Goal: Task Accomplishment & Management: Manage account settings

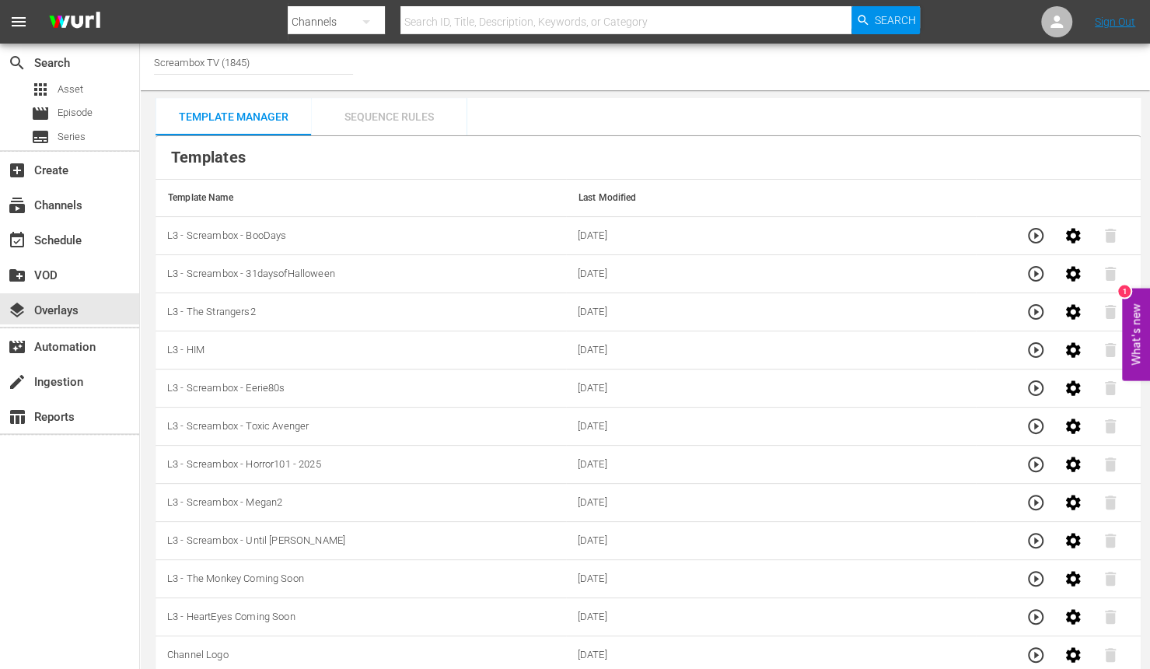
click at [408, 117] on div "Sequence Rules" at bounding box center [389, 116] width 156 height 37
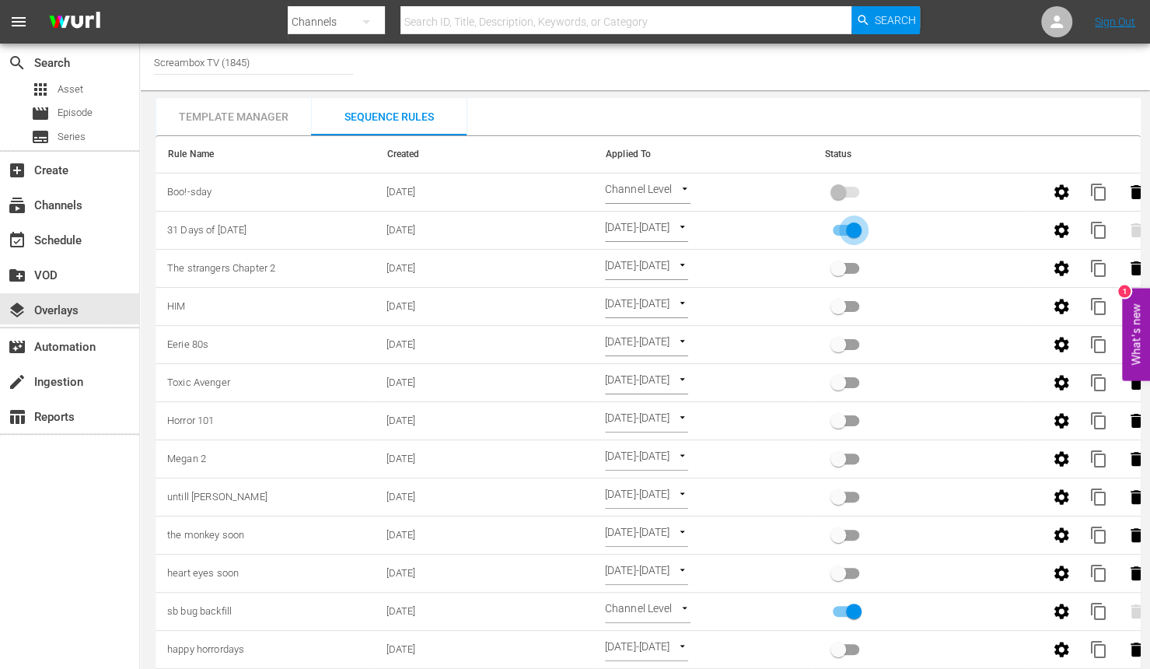
click at [848, 227] on input "primary checkbox" at bounding box center [854, 234] width 89 height 30
checkbox input "true"
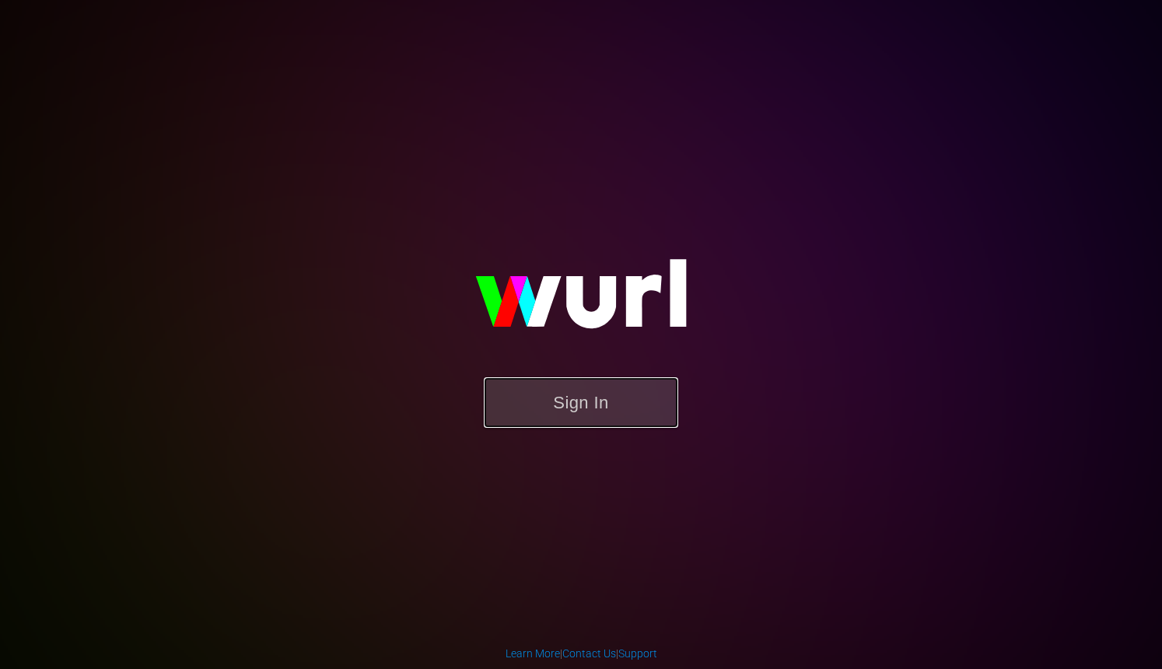
click at [660, 403] on button "Sign In" at bounding box center [581, 402] width 194 height 51
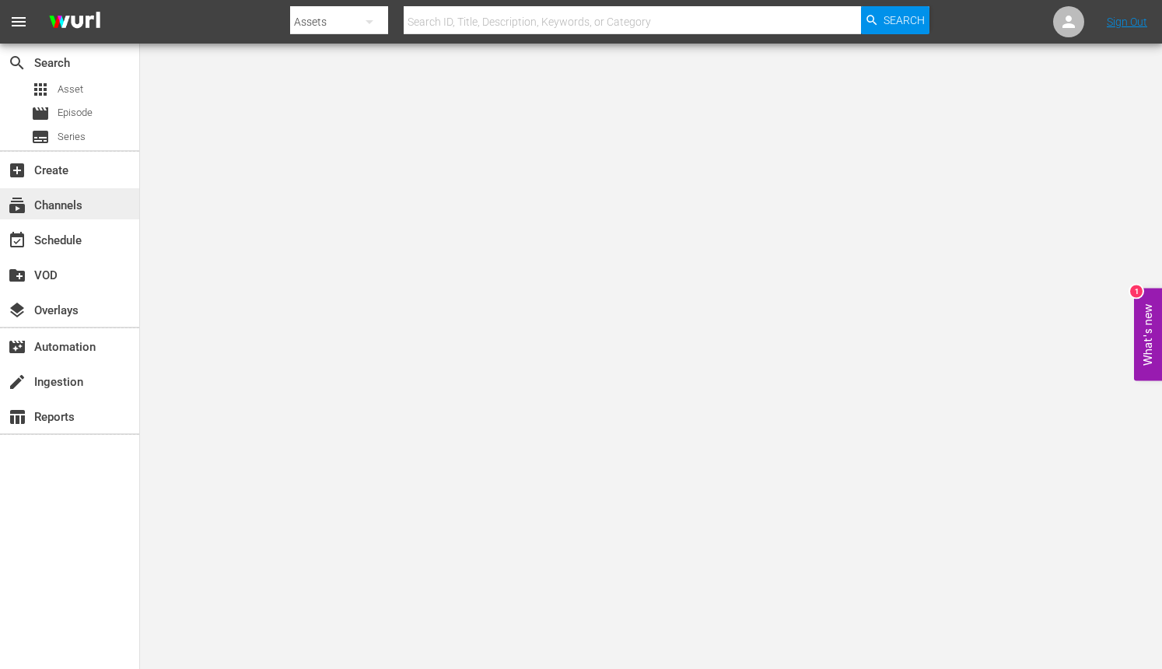
click at [73, 196] on div "subscriptions Channels" at bounding box center [43, 203] width 87 height 14
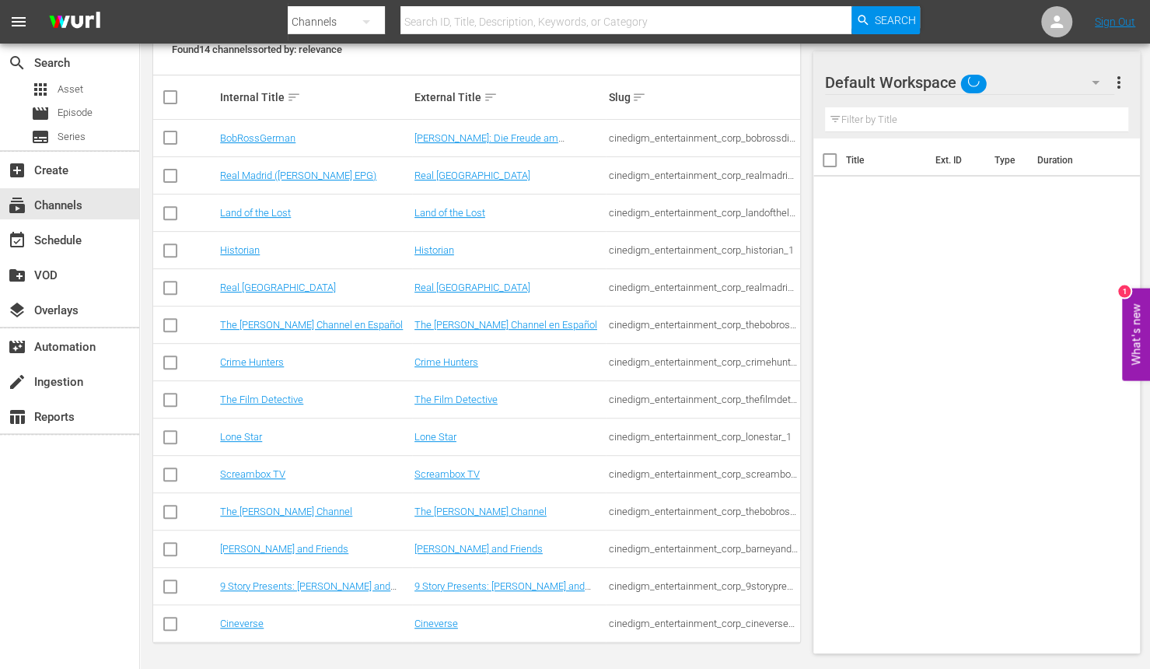
scroll to position [241, 0]
click at [429, 468] on link "Screambox TV" at bounding box center [447, 473] width 65 height 12
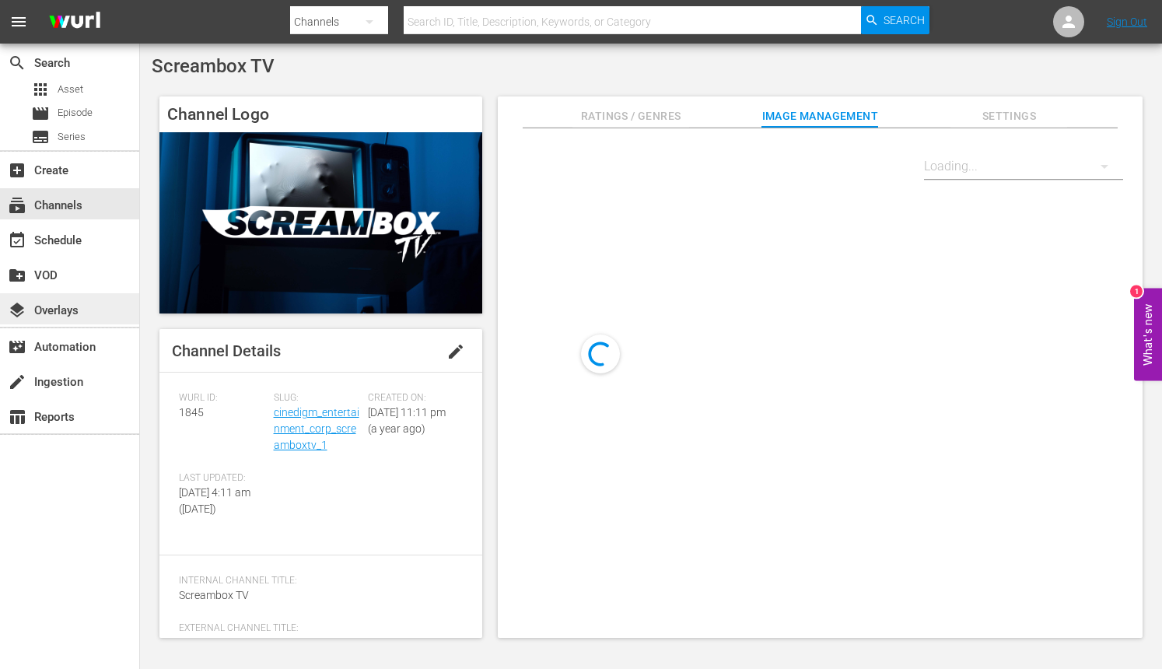
click at [58, 311] on div "layers Overlays" at bounding box center [43, 308] width 87 height 14
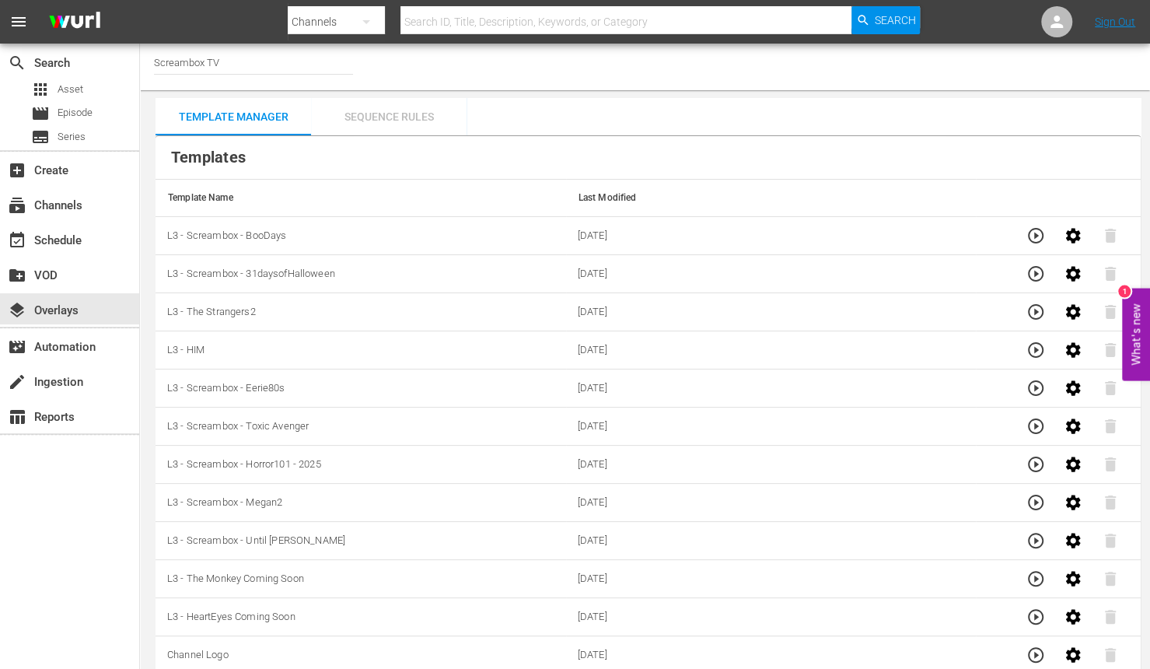
click at [387, 114] on div "Sequence Rules" at bounding box center [389, 116] width 156 height 37
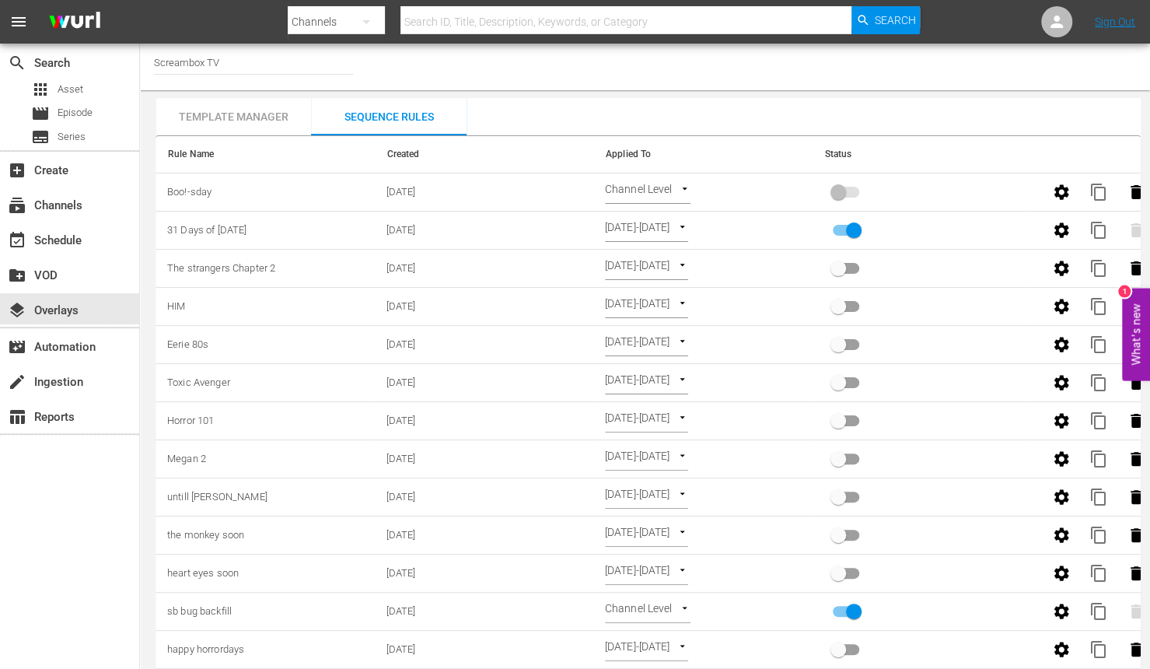
click at [857, 229] on input "primary checkbox" at bounding box center [854, 234] width 89 height 30
checkbox input "false"
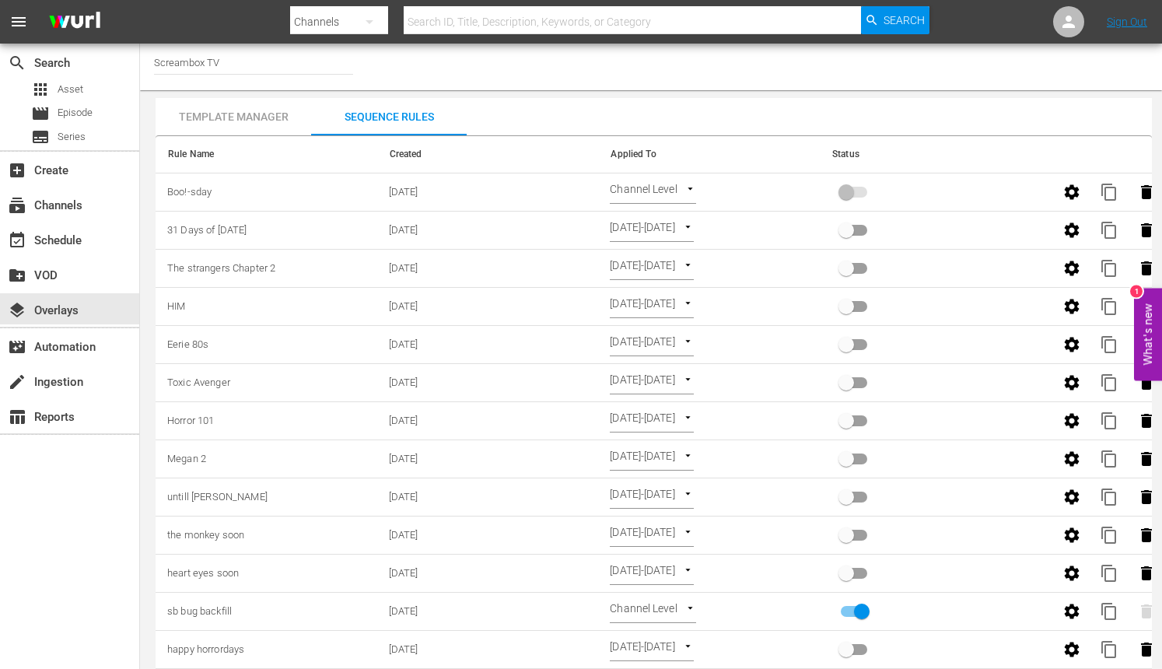
click at [675, 201] on body "menu Search By Channels Search ID, Title, Description, Keywords, or Category Se…" at bounding box center [581, 334] width 1162 height 669
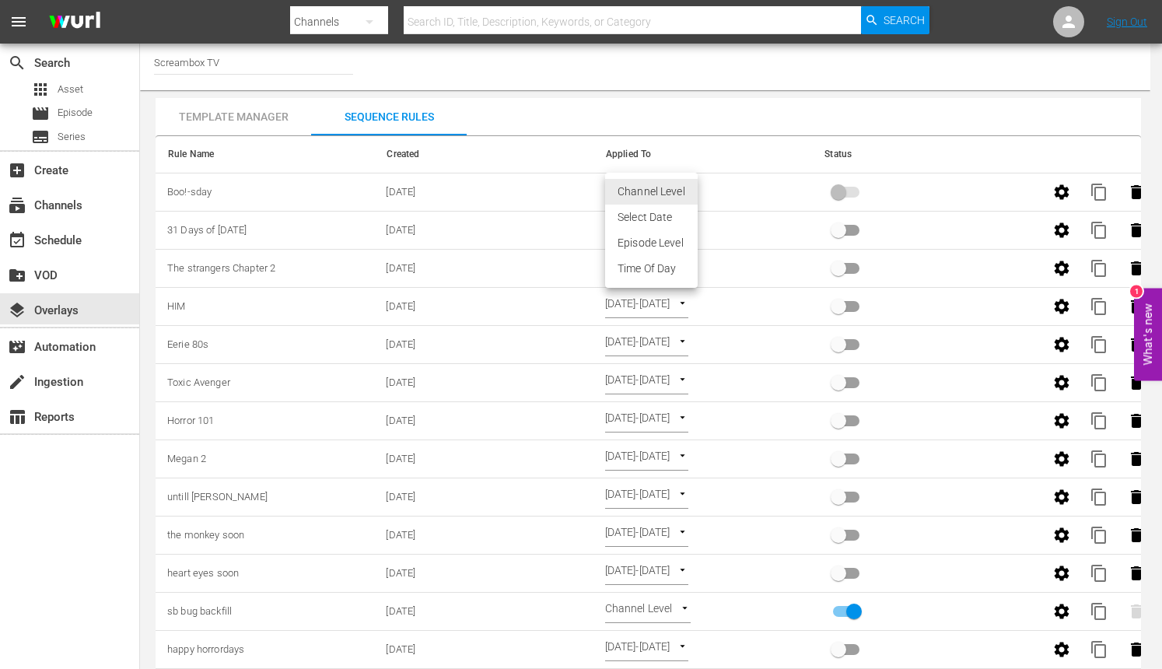
click at [689, 221] on li "Select Date" at bounding box center [651, 218] width 93 height 26
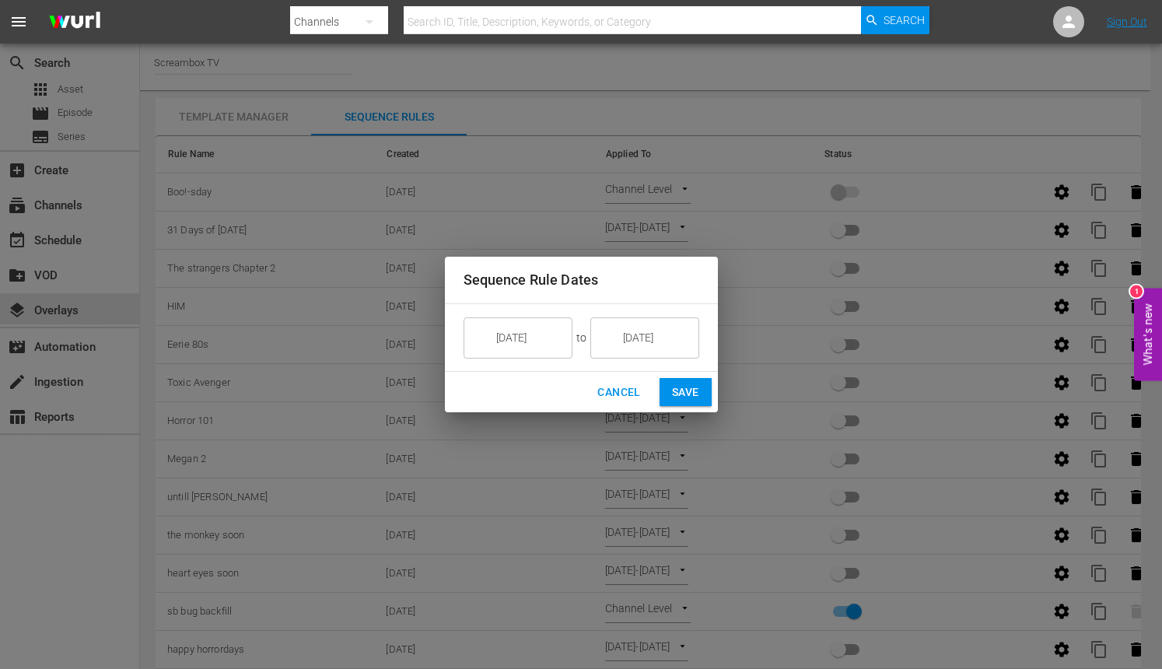
click at [530, 353] on input "[DATE]" at bounding box center [528, 338] width 87 height 42
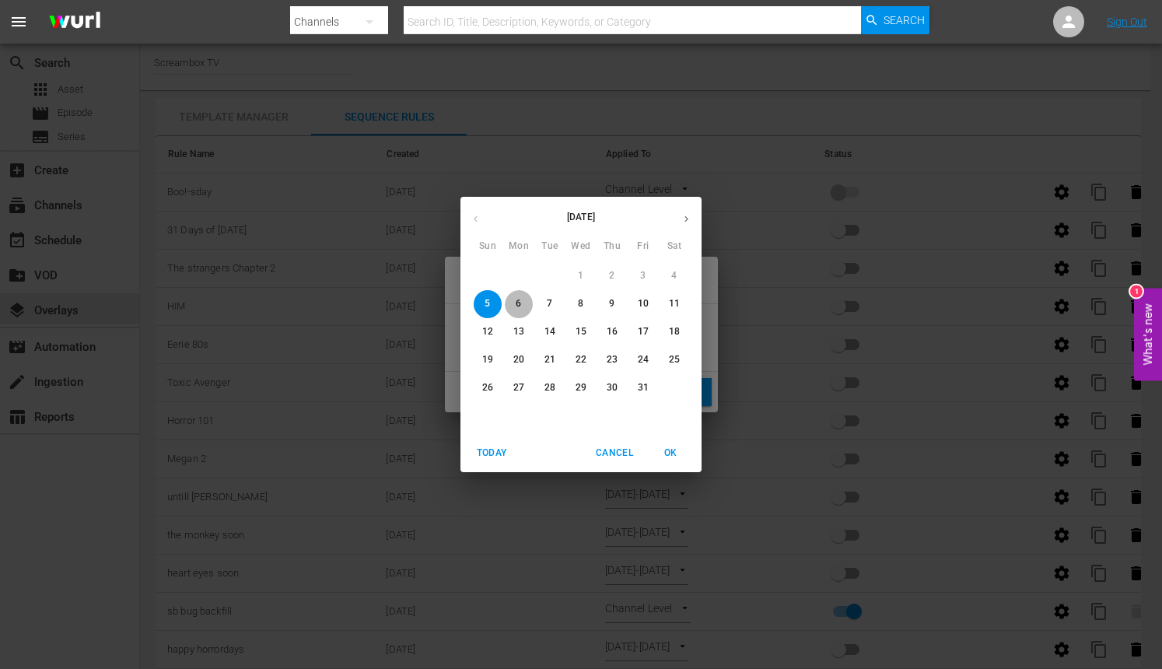
click at [515, 302] on span "6" at bounding box center [519, 303] width 28 height 13
type input "[DATE]"
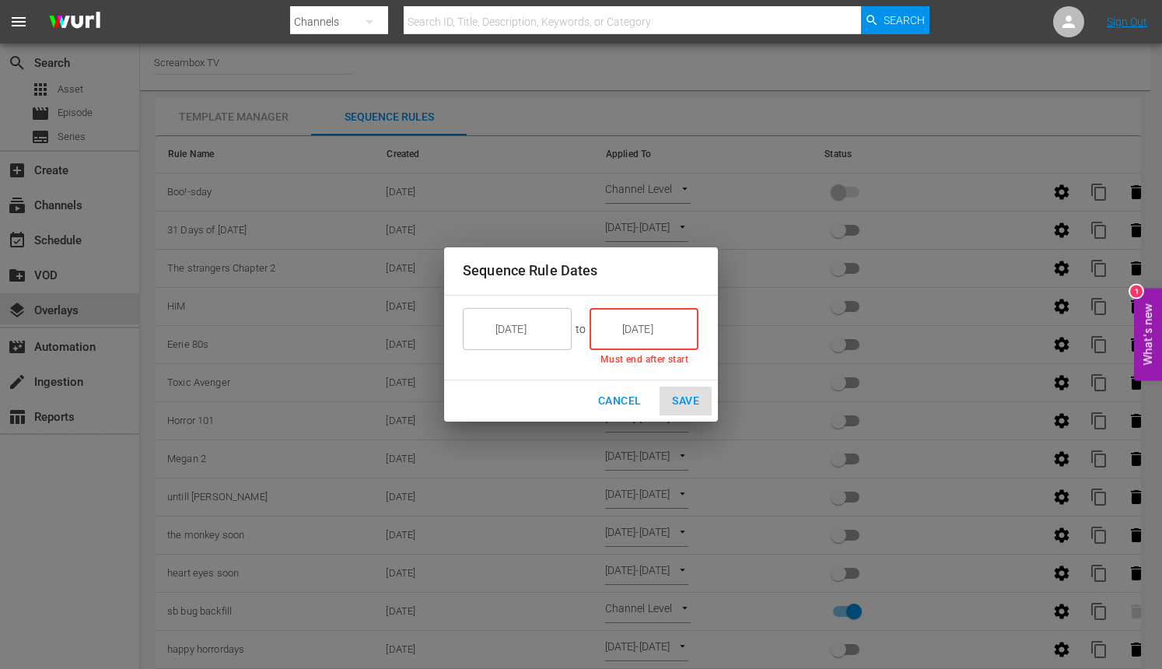
click at [632, 334] on input "[DATE]" at bounding box center [654, 329] width 87 height 42
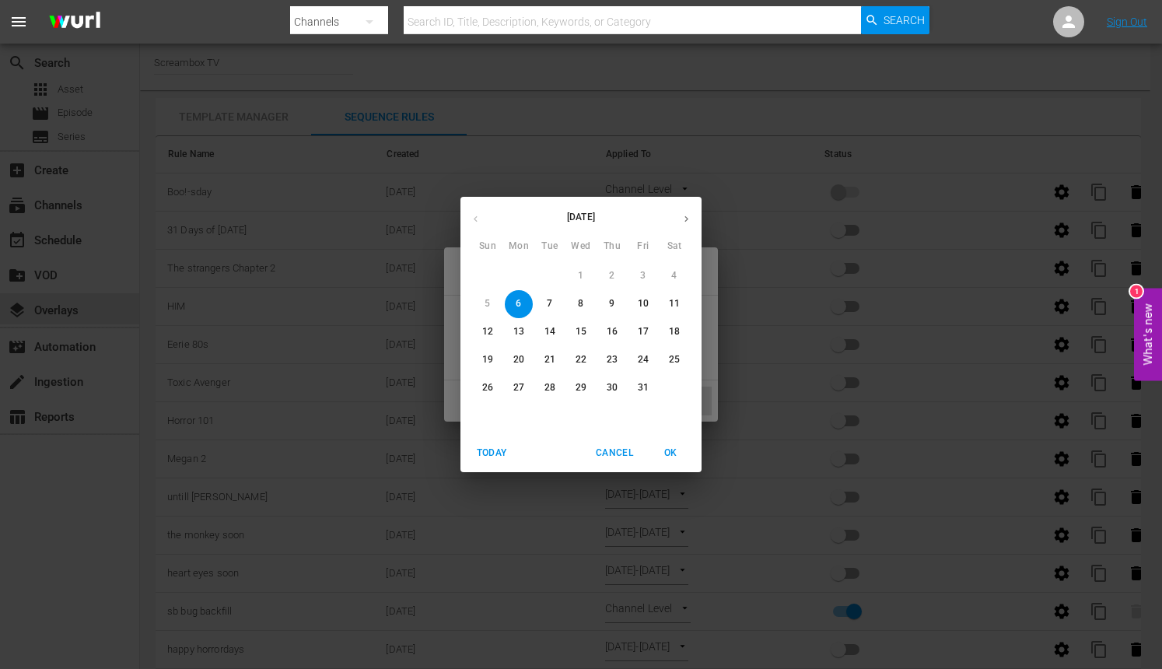
click at [544, 303] on span "7" at bounding box center [550, 303] width 28 height 13
type input "[DATE]"
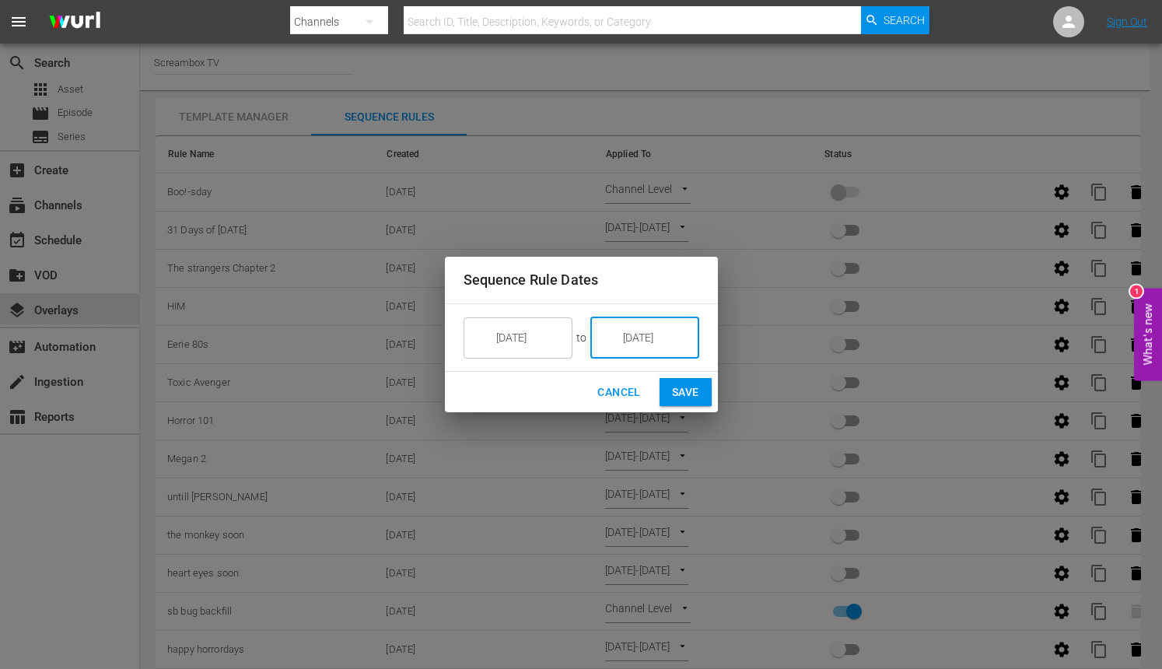
click at [683, 390] on span "Save" at bounding box center [685, 392] width 27 height 19
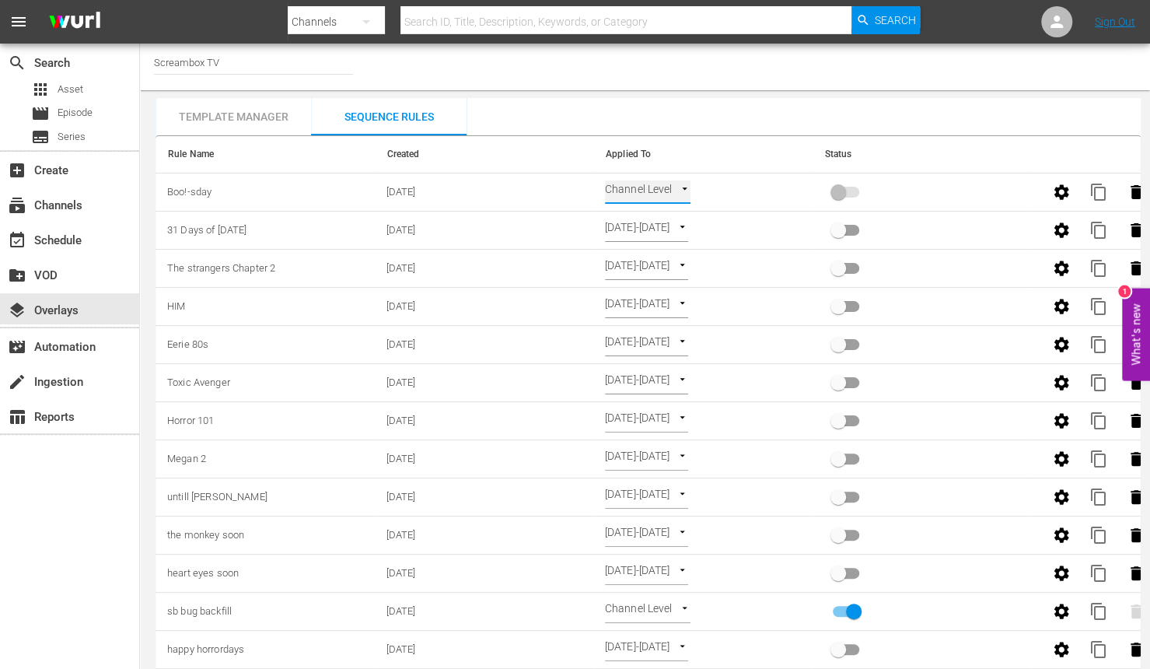
type input "SELECT_DATE"
click at [839, 195] on input "primary checkbox" at bounding box center [838, 195] width 89 height 30
checkbox input "true"
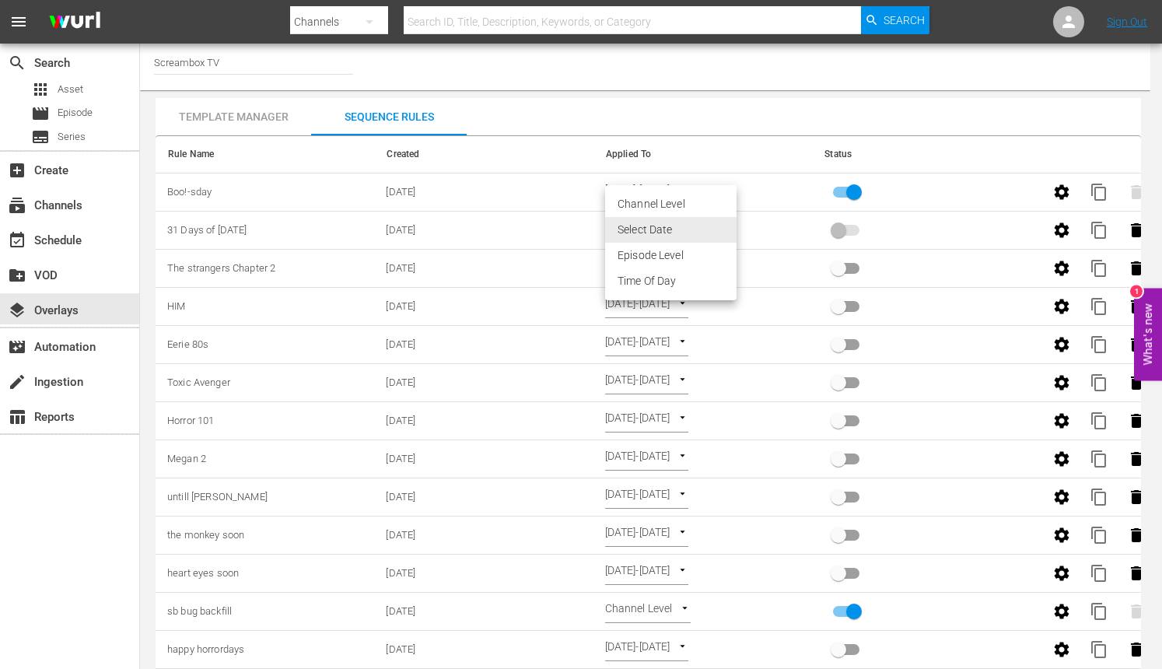
click at [727, 226] on body "menu Search By Channels Search ID, Title, Description, Keywords, or Category Se…" at bounding box center [581, 334] width 1162 height 669
click at [722, 227] on li "Select Date" at bounding box center [670, 230] width 131 height 26
click at [719, 224] on body "menu Search By Channels Search ID, Title, Description, Keywords, or Category Se…" at bounding box center [581, 334] width 1162 height 669
click at [663, 227] on li "Select Date" at bounding box center [670, 230] width 131 height 26
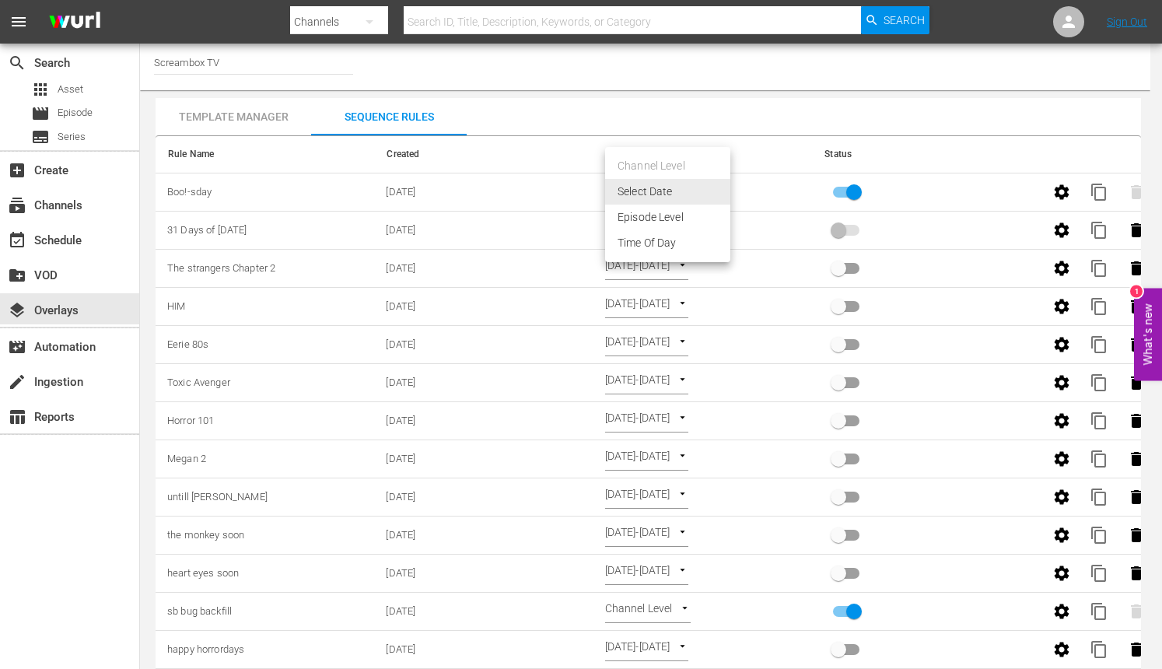
click at [728, 186] on body "menu Search By Channels Search ID, Title, Description, Keywords, or Category Se…" at bounding box center [581, 334] width 1162 height 669
click at [770, 172] on div at bounding box center [581, 334] width 1162 height 669
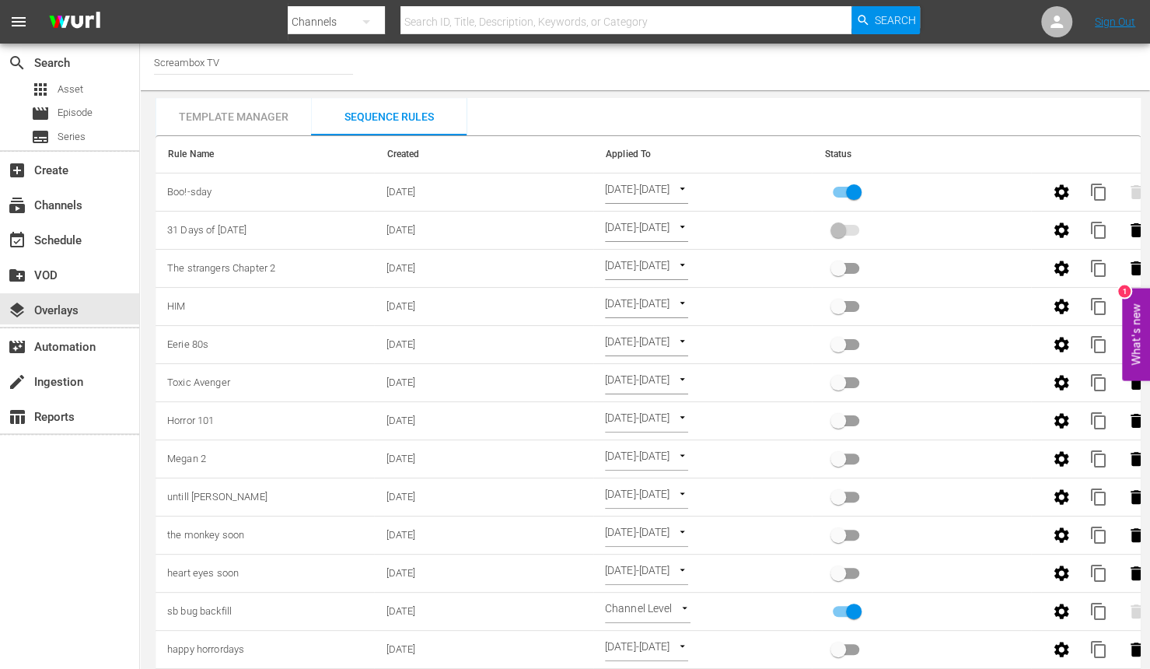
click at [845, 226] on span at bounding box center [846, 230] width 26 height 11
click at [233, 119] on div "Template Manager" at bounding box center [234, 116] width 156 height 37
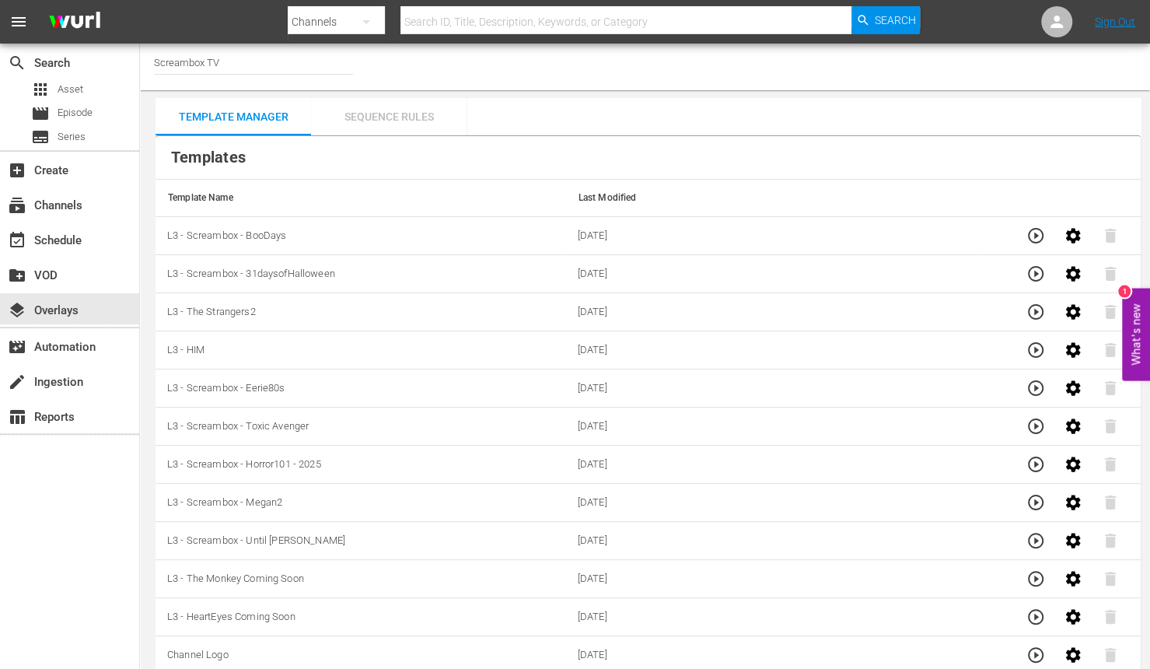
click at [412, 119] on div "Sequence Rules" at bounding box center [389, 116] width 156 height 37
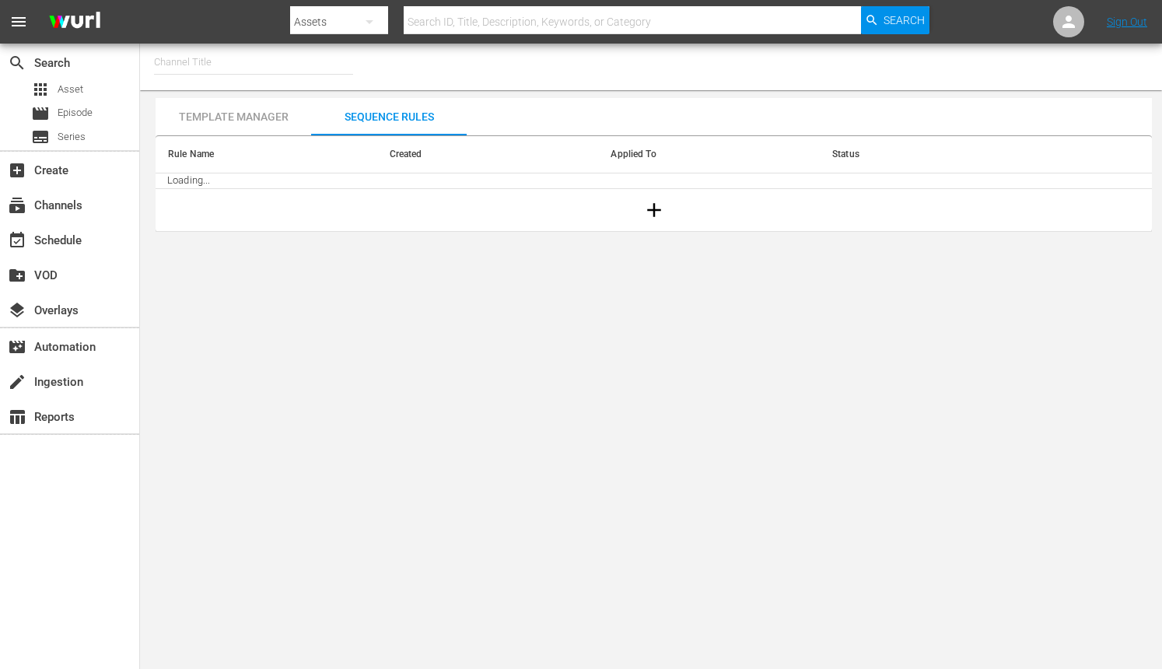
type input "Screambox TV (1845)"
